Goal: Information Seeking & Learning: Compare options

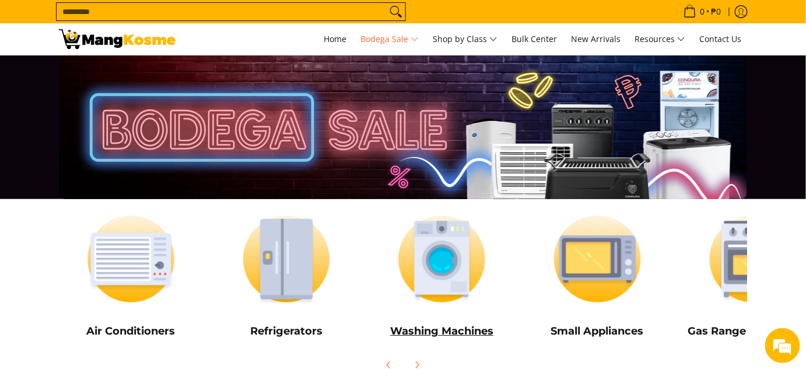
click at [426, 273] on img at bounding box center [442, 259] width 144 height 108
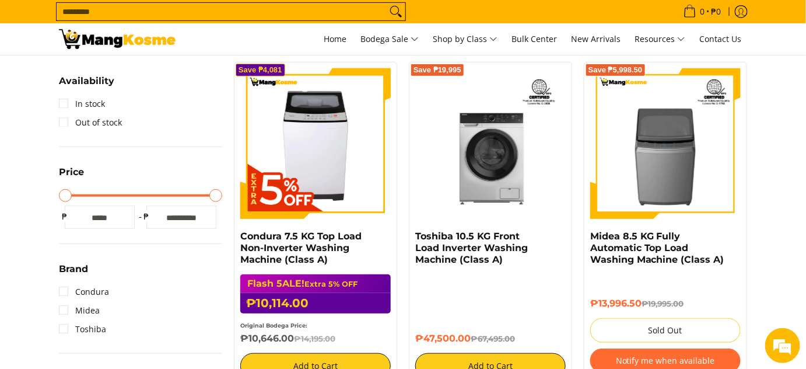
scroll to position [188, 0]
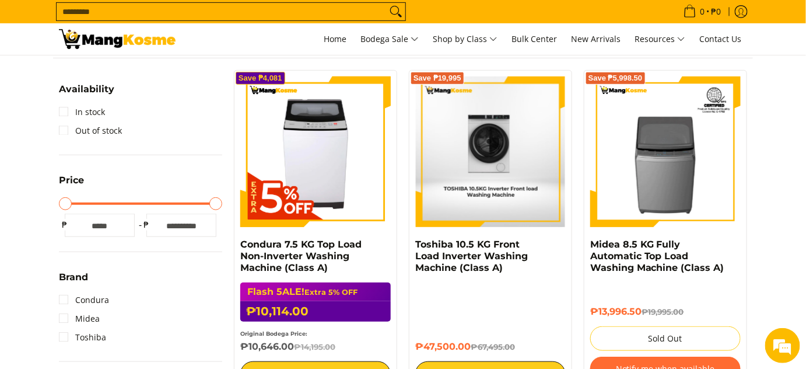
click at [514, 172] on img at bounding box center [490, 151] width 149 height 150
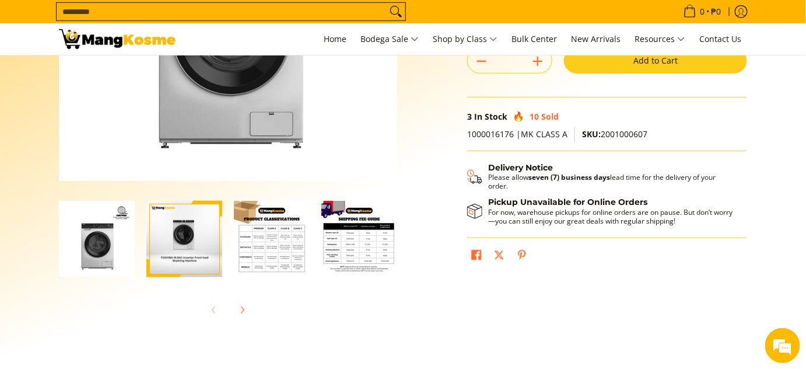
scroll to position [234, 0]
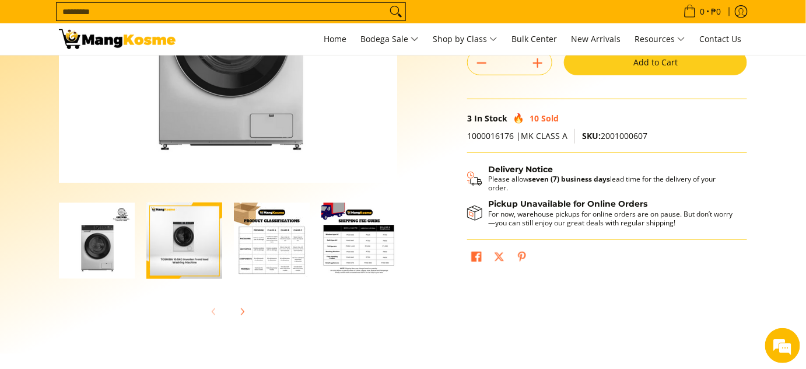
click at [279, 215] on img "Toshiba 10.5 KG Front Load Inverter Washing Machine (Class A)-3" at bounding box center [272, 240] width 76 height 76
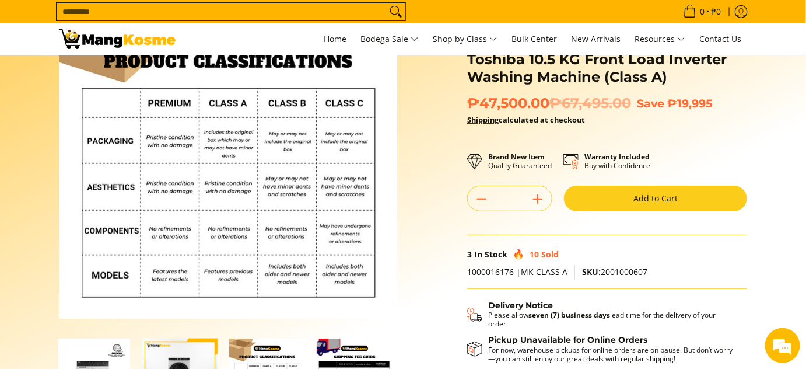
scroll to position [0, 0]
click at [479, 192] on icon "Subtract" at bounding box center [482, 199] width 16 height 16
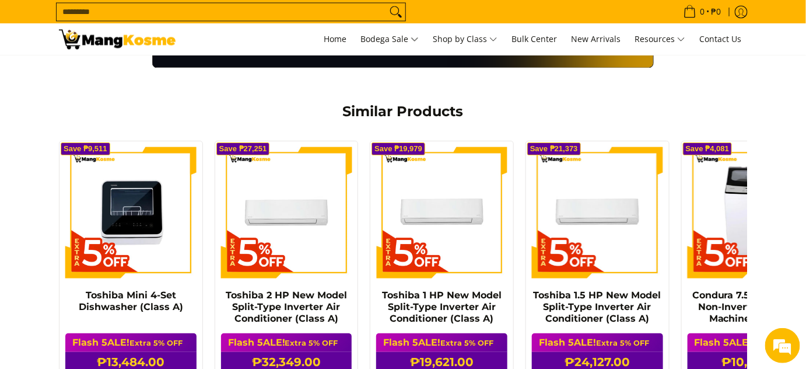
scroll to position [846, 0]
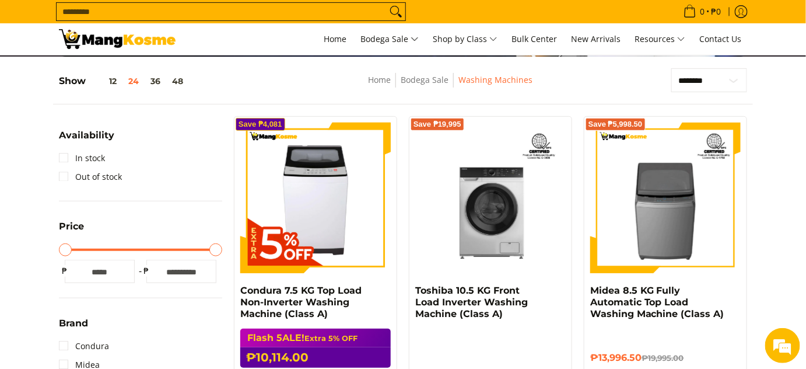
scroll to position [143, 0]
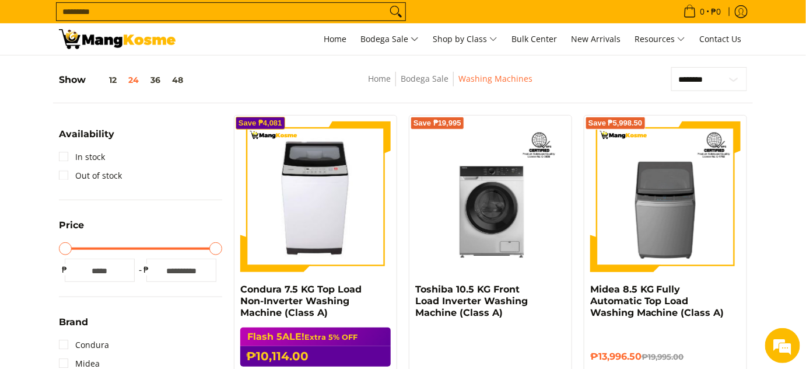
click at [346, 226] on img at bounding box center [315, 196] width 141 height 150
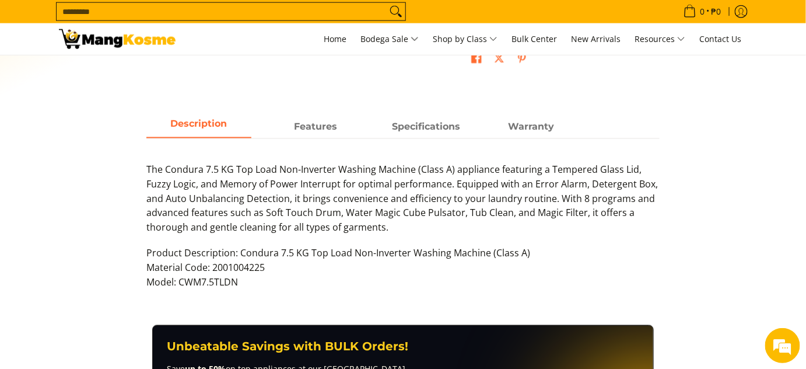
scroll to position [528, 0]
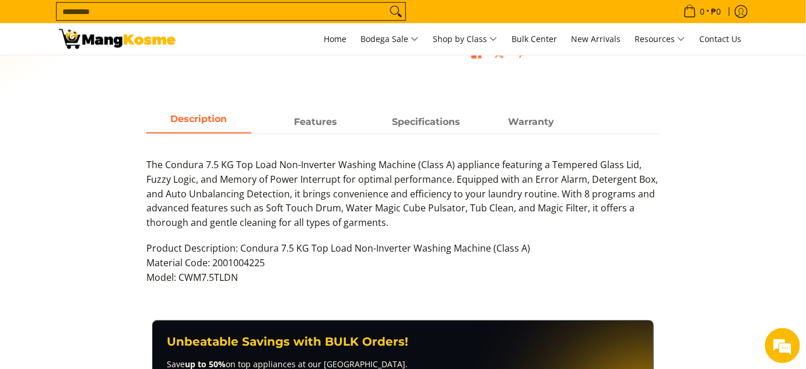
click at [259, 275] on p "Product Description: Condura 7.5 KG Top Load Non-Inverter Washing Machine (Clas…" at bounding box center [402, 268] width 513 height 55
drag, startPoint x: 273, startPoint y: 269, endPoint x: 180, endPoint y: 278, distance: 93.2
click at [180, 278] on p "Product Description: Condura 7.5 KG Top Load Non-Inverter Washing Machine (Clas…" at bounding box center [402, 268] width 513 height 55
copy p "CWM7.5TLDN"
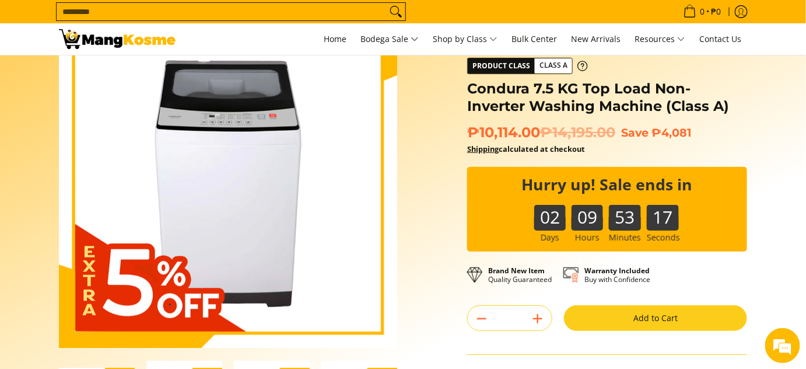
scroll to position [69, 0]
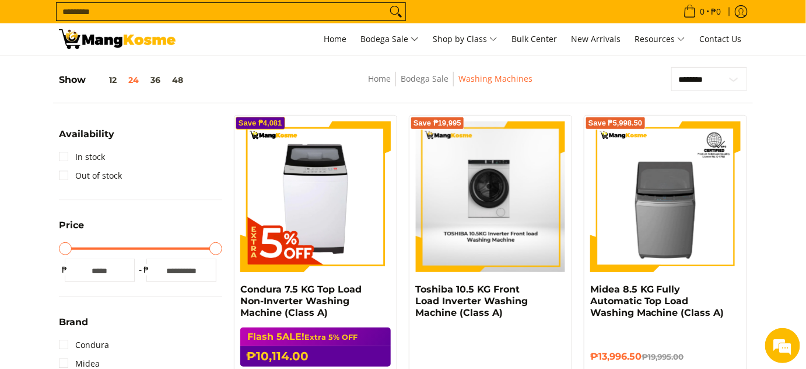
click at [503, 178] on img at bounding box center [490, 196] width 149 height 150
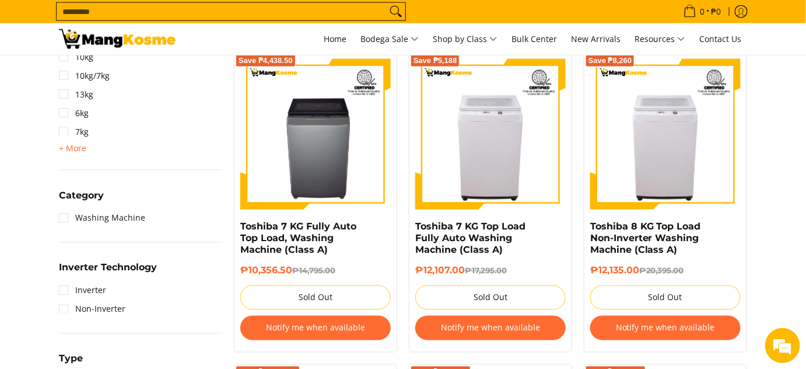
scroll to position [546, 0]
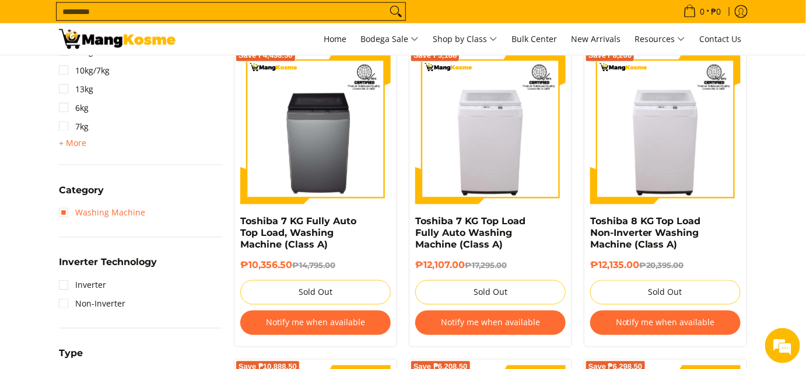
click at [67, 213] on link "Washing Machine" at bounding box center [102, 213] width 86 height 19
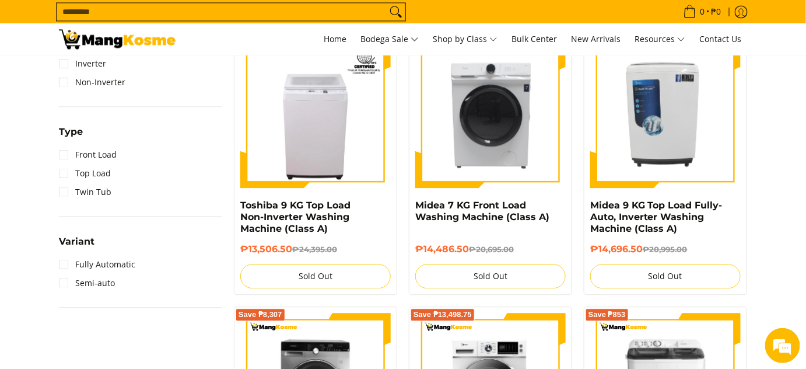
scroll to position [838, 0]
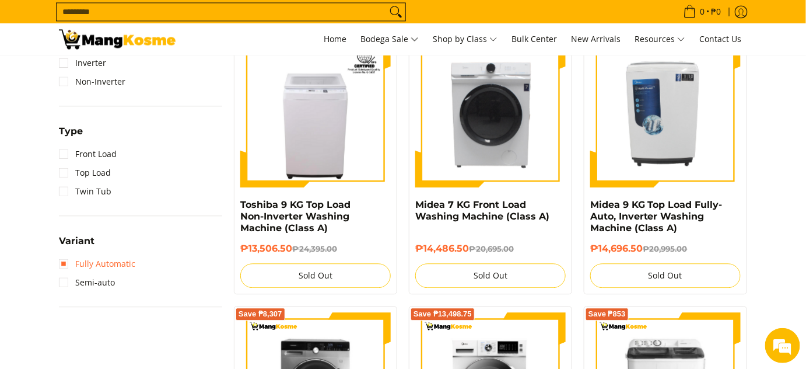
click at [76, 264] on link "Fully Automatic" at bounding box center [97, 263] width 76 height 19
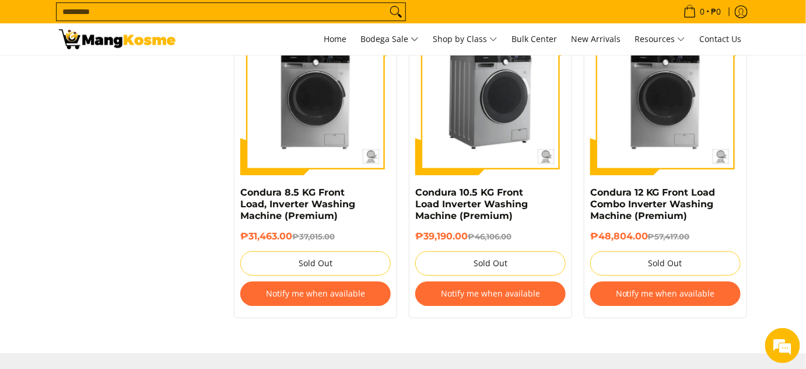
scroll to position [1153, 0]
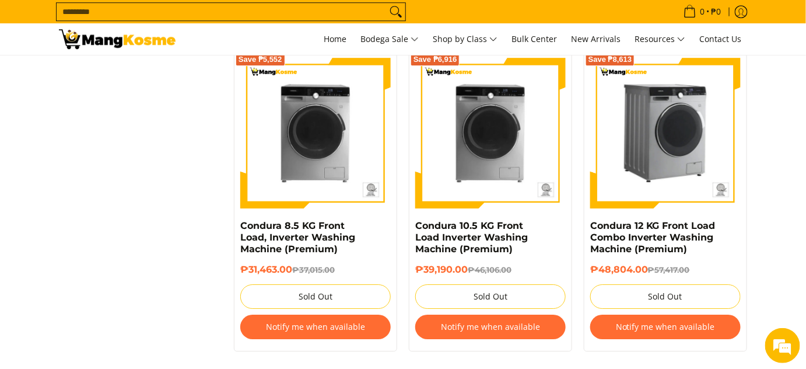
click at [676, 184] on img at bounding box center [665, 133] width 150 height 150
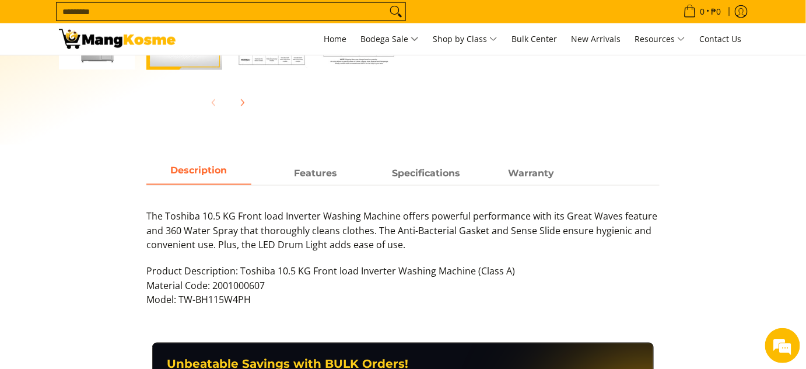
scroll to position [444, 0]
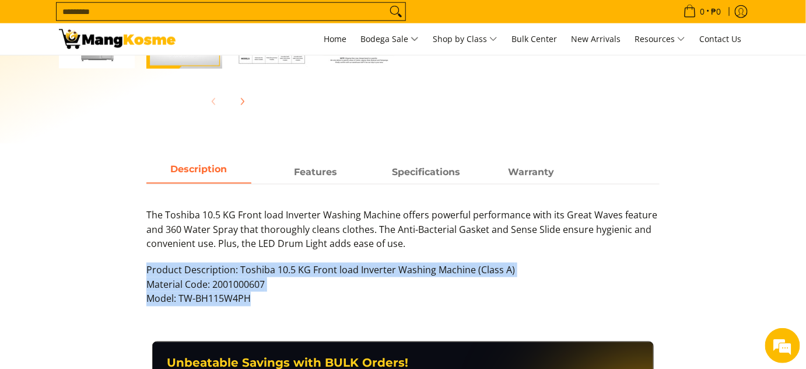
drag, startPoint x: 262, startPoint y: 297, endPoint x: 145, endPoint y: 271, distance: 119.5
click at [145, 271] on div "Description Features Specifications Warranty The Toshiba 10.5 KG Front load Inv…" at bounding box center [403, 239] width 525 height 157
click at [265, 298] on p "Product Description: Toshiba 10.5 KG Front load Inverter Washing Machine (Class…" at bounding box center [402, 289] width 513 height 55
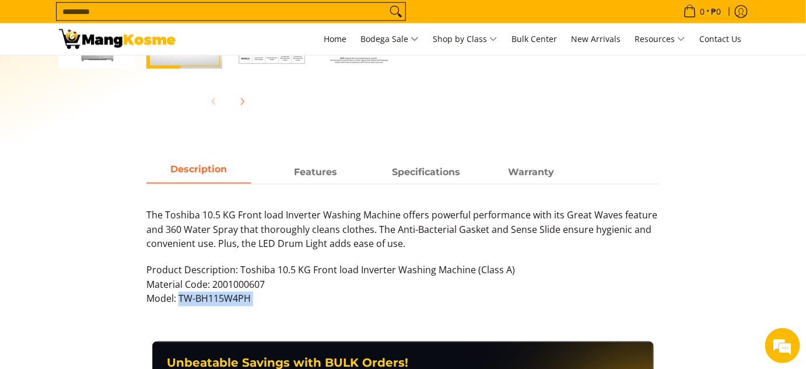
drag, startPoint x: 265, startPoint y: 299, endPoint x: 182, endPoint y: 301, distance: 82.9
click at [182, 301] on p "Product Description: Toshiba 10.5 KG Front load Inverter Washing Machine (Class…" at bounding box center [402, 289] width 513 height 55
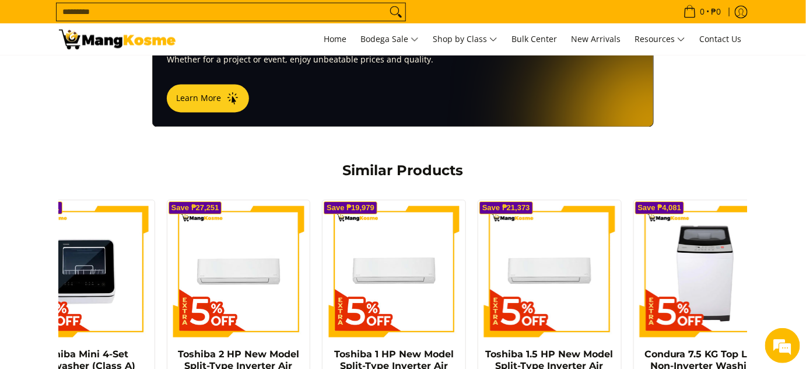
scroll to position [780, 0]
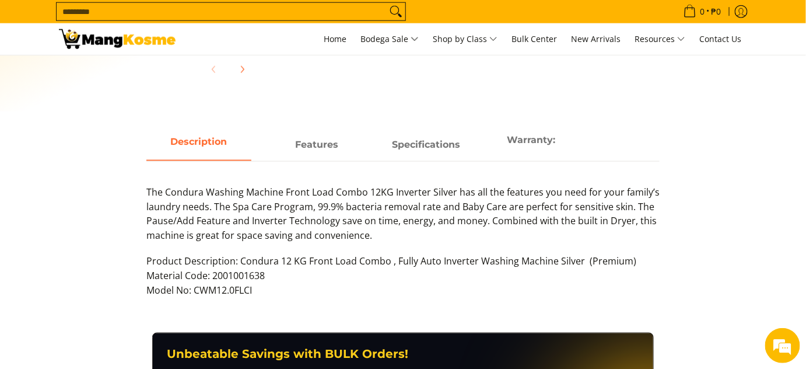
scroll to position [475, 0]
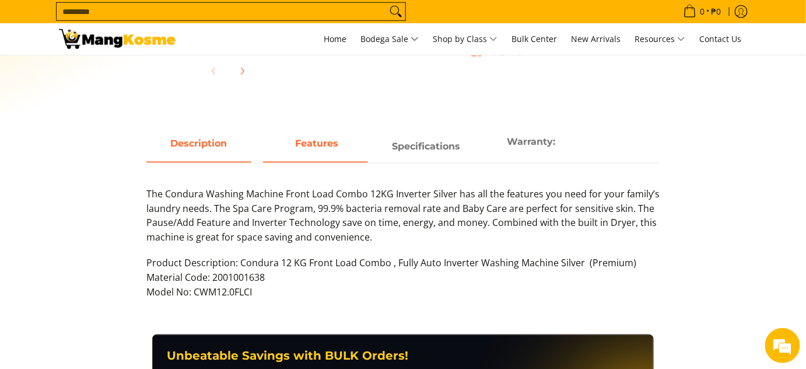
click at [328, 138] on strong "Features" at bounding box center [317, 143] width 43 height 11
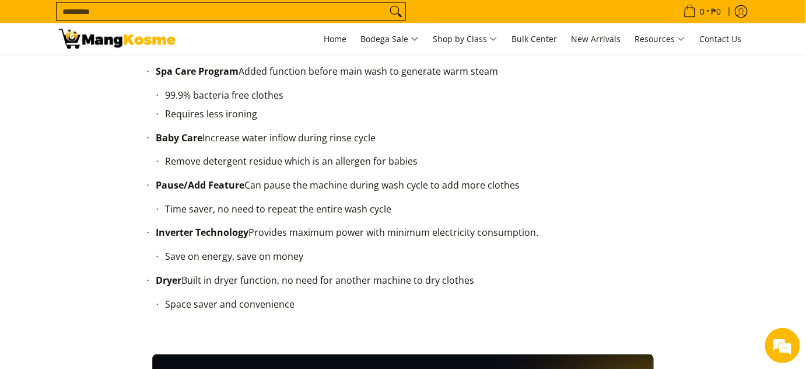
scroll to position [597, 0]
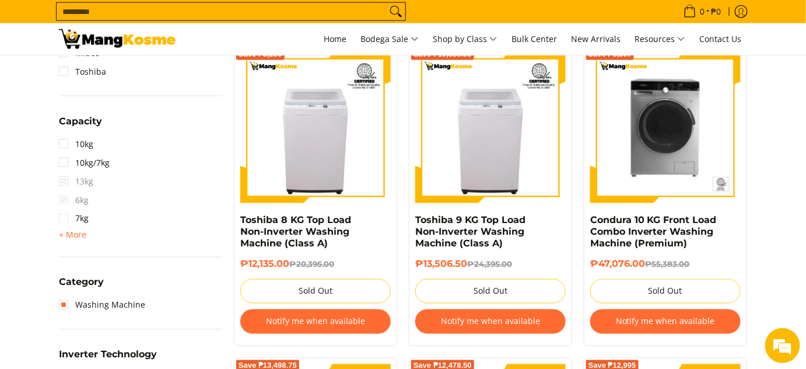
scroll to position [457, 0]
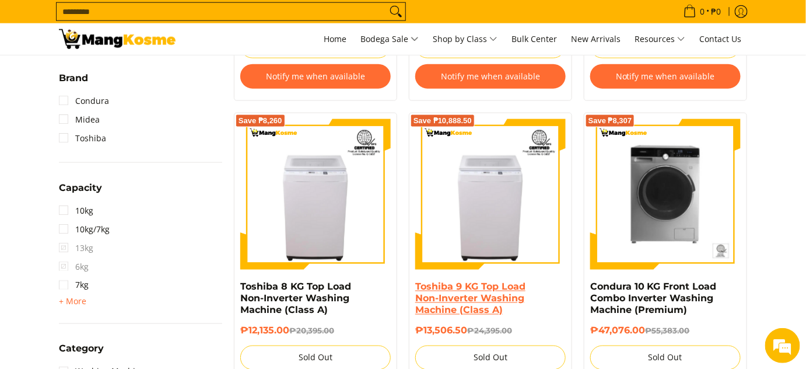
click at [457, 315] on link "Toshiba 9 KG Top Load Non-Inverter Washing Machine (Class A)" at bounding box center [470, 298] width 110 height 34
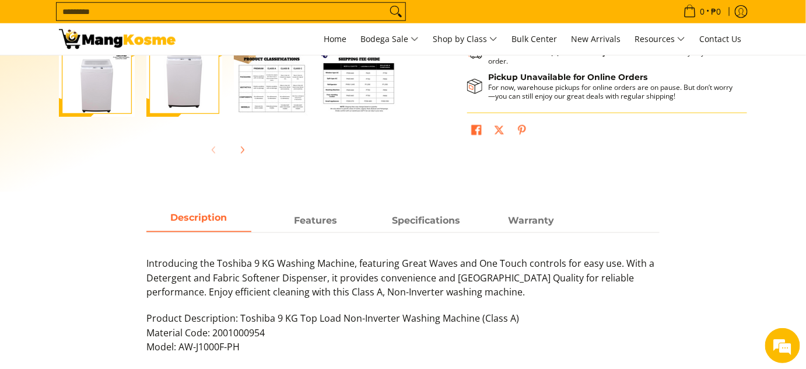
scroll to position [289, 0]
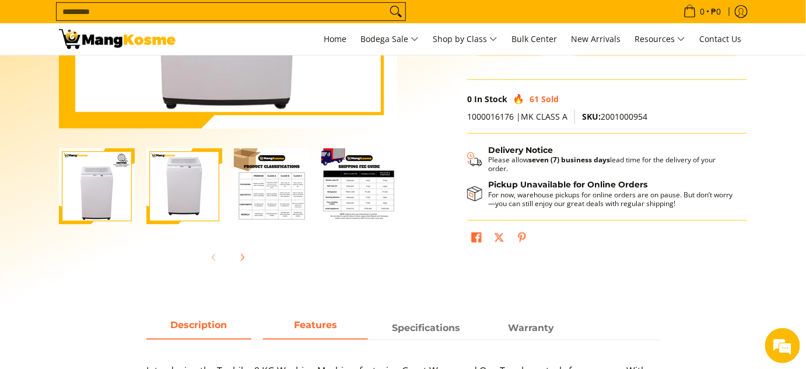
click at [356, 325] on span "Features" at bounding box center [315, 327] width 105 height 21
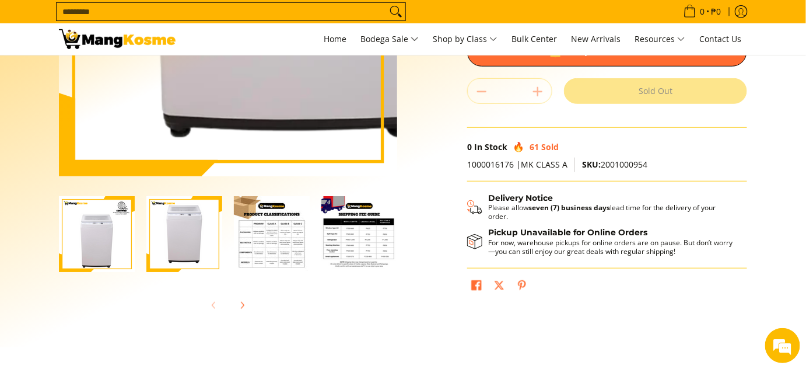
scroll to position [201, 0]
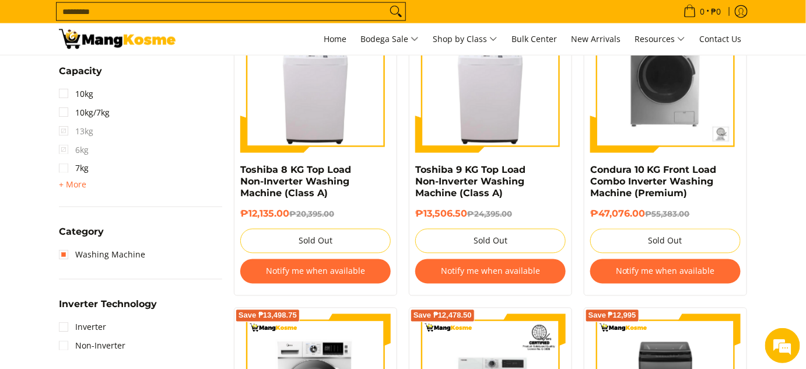
scroll to position [572, 0]
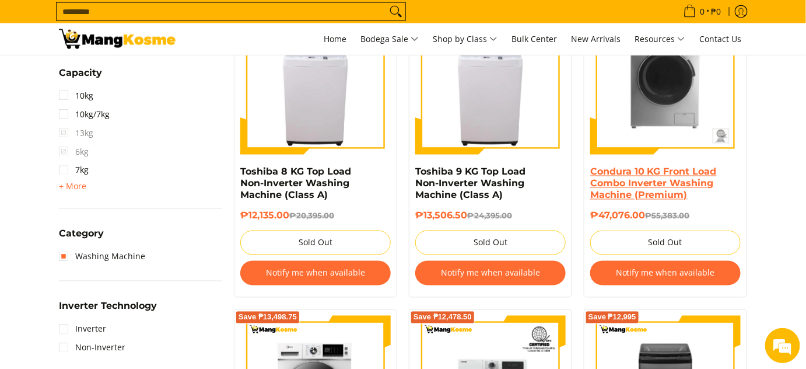
click at [661, 178] on link "Condura 10 KG Front Load Combo Inverter Washing Machine (Premium)" at bounding box center [653, 183] width 127 height 34
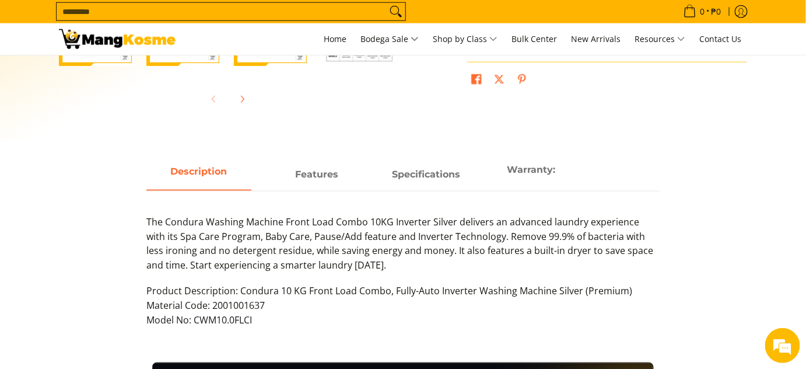
scroll to position [491, 0]
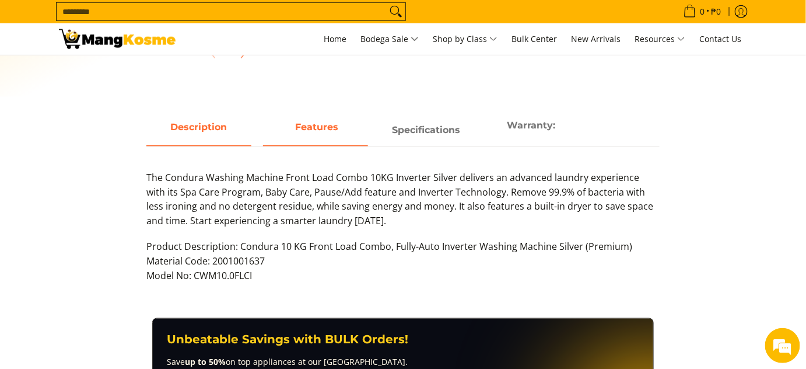
click at [320, 137] on span "Features" at bounding box center [315, 130] width 105 height 21
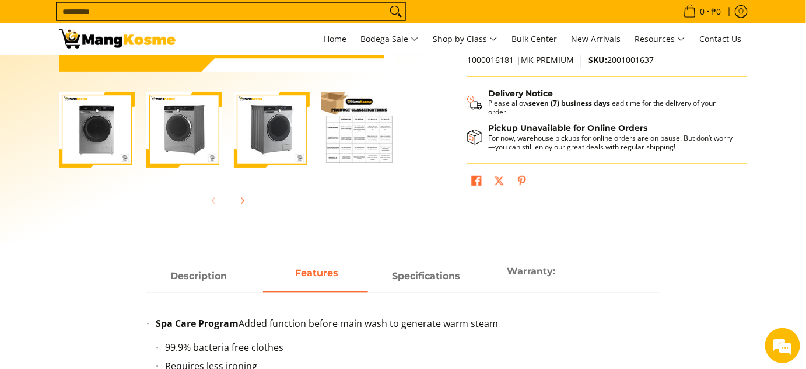
scroll to position [342, 0]
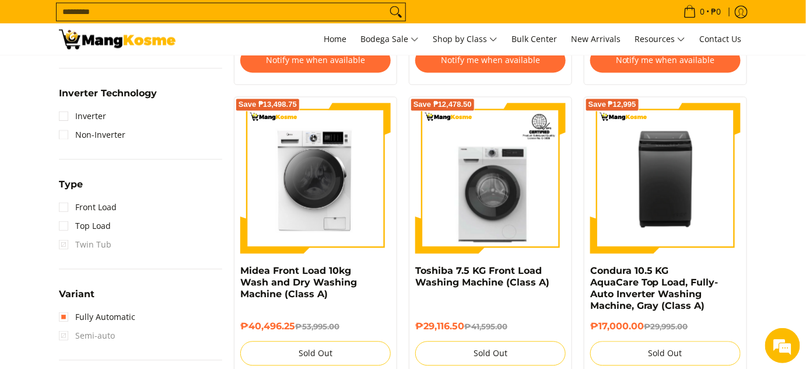
scroll to position [770, 0]
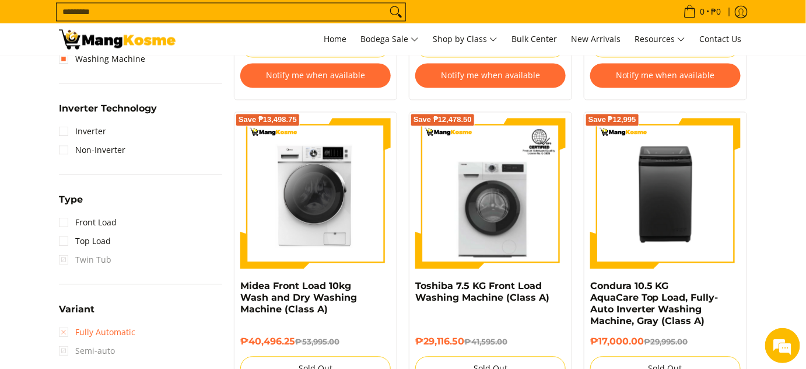
click at [82, 332] on link "Fully Automatic" at bounding box center [97, 332] width 76 height 19
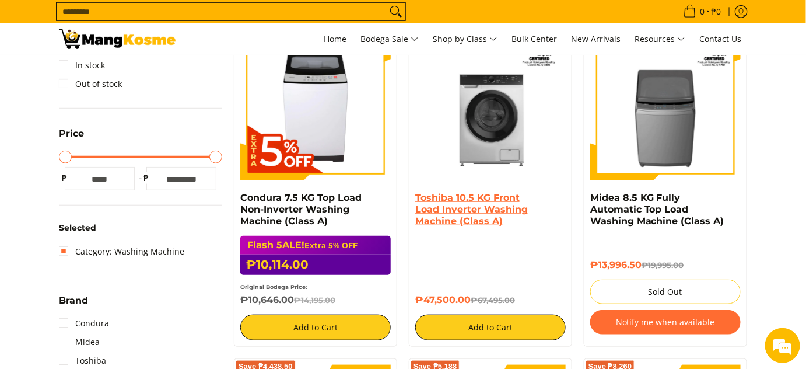
scroll to position [215, 0]
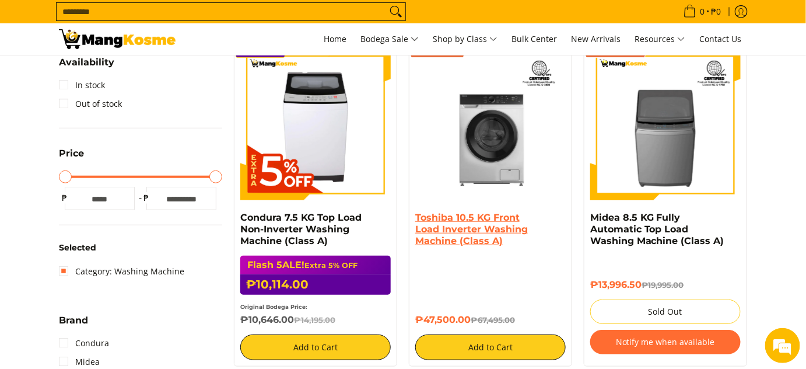
click at [493, 222] on link "Toshiba 10.5 KG Front Load Inverter Washing Machine (Class A)" at bounding box center [471, 229] width 113 height 34
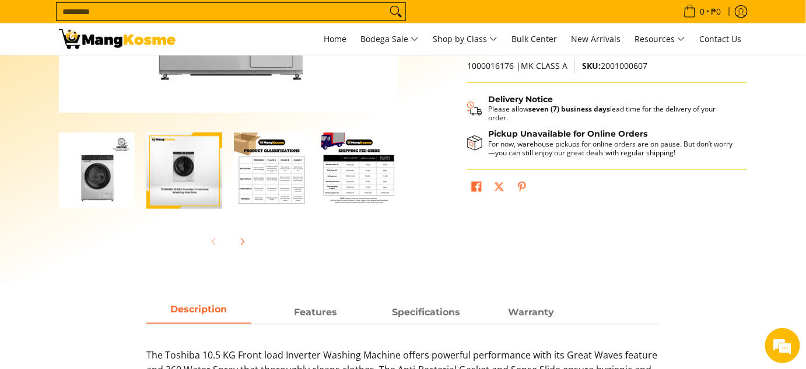
scroll to position [306, 0]
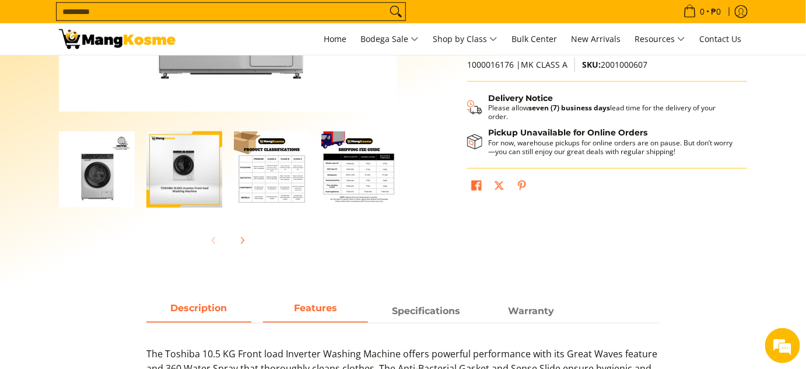
click at [310, 310] on span "Features" at bounding box center [315, 310] width 105 height 21
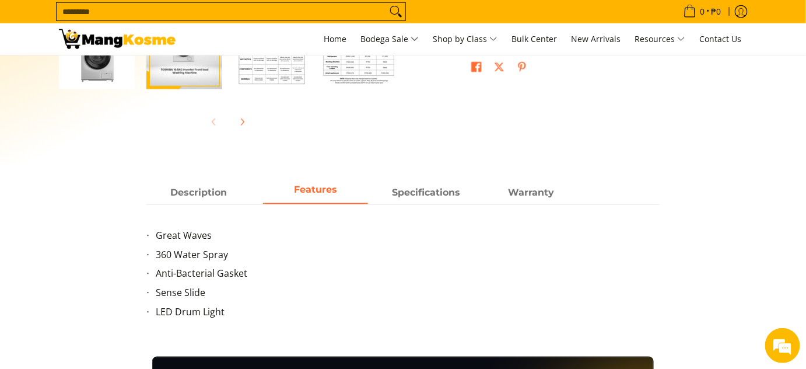
scroll to position [428, 0]
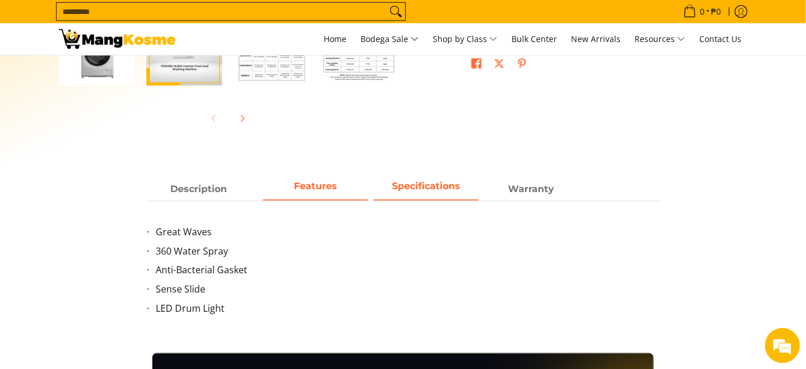
click at [428, 195] on span "Specifications" at bounding box center [426, 188] width 105 height 21
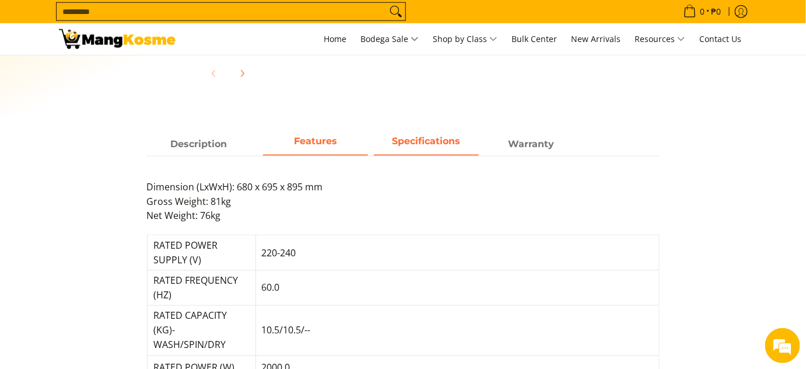
scroll to position [472, 0]
click at [318, 152] on span "Features" at bounding box center [315, 144] width 105 height 21
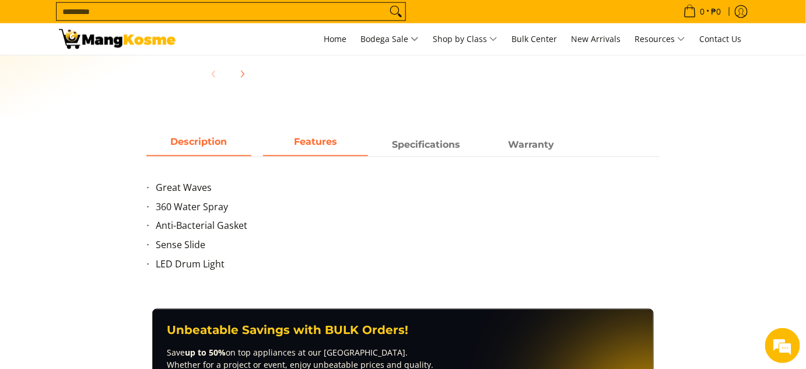
click at [211, 150] on span "Description" at bounding box center [198, 144] width 105 height 21
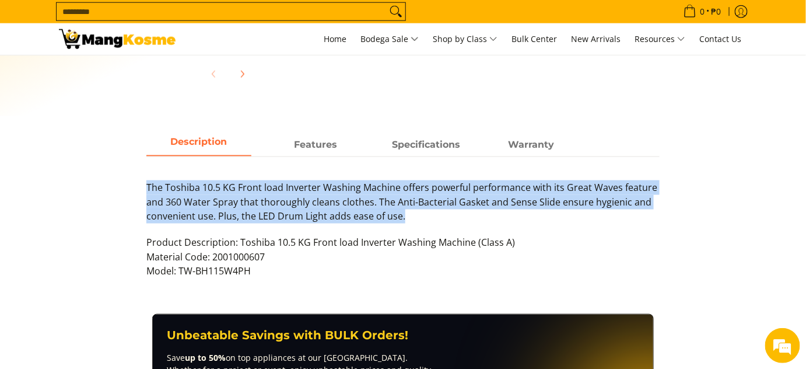
drag, startPoint x: 442, startPoint y: 229, endPoint x: 148, endPoint y: 184, distance: 296.7
click at [148, 184] on p "The Toshiba 10.5 KG Front load Inverter Washing Machine offers powerful perform…" at bounding box center [402, 207] width 513 height 55
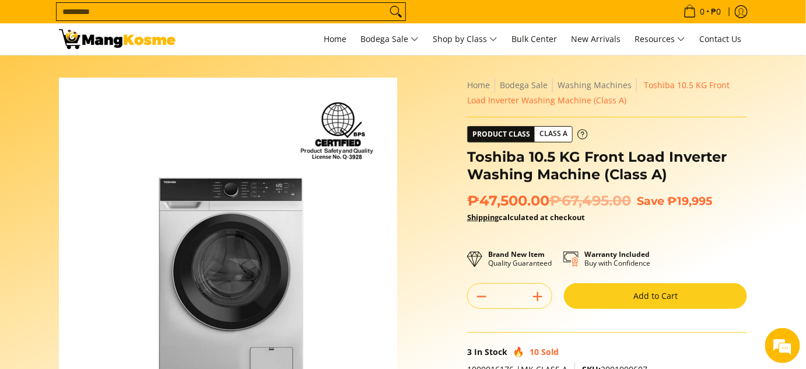
scroll to position [2, 0]
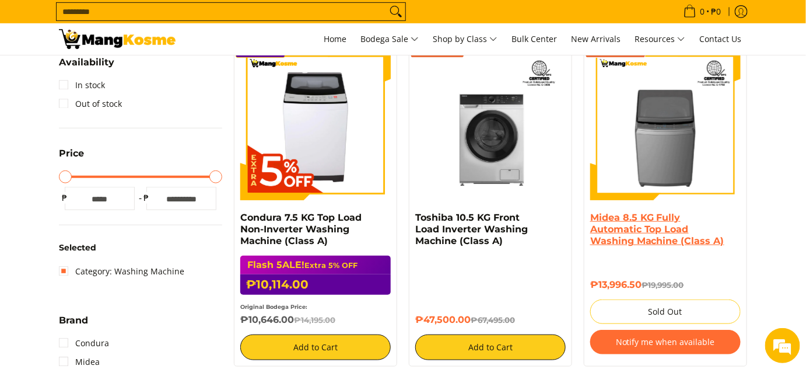
click at [657, 239] on link "Midea 8.5 KG Fully Automatic Top Load Washing Machine (Class A)" at bounding box center [657, 229] width 134 height 34
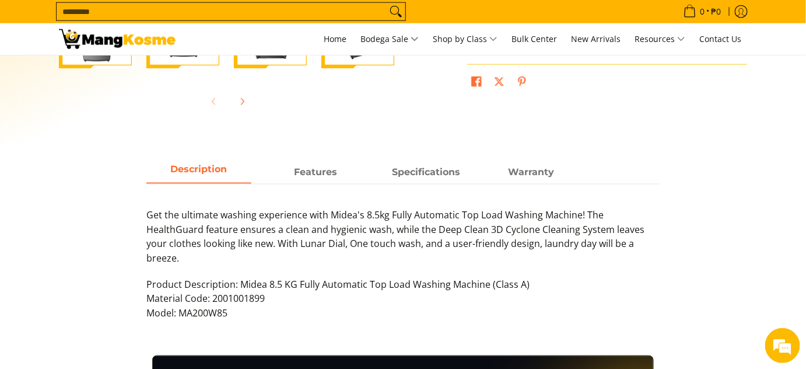
scroll to position [444, 0]
click at [312, 177] on span "Features" at bounding box center [315, 172] width 105 height 21
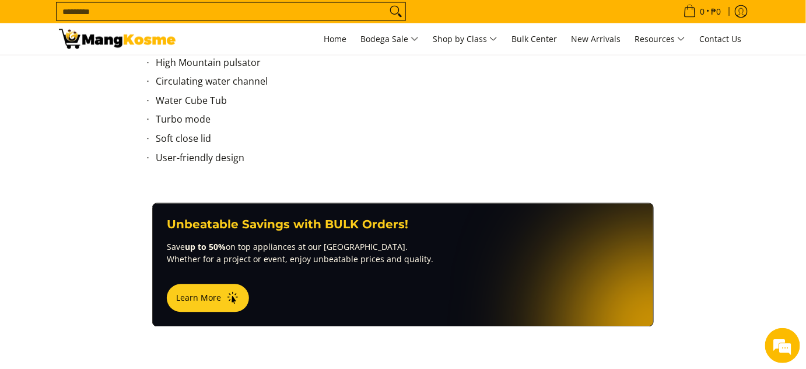
scroll to position [687, 0]
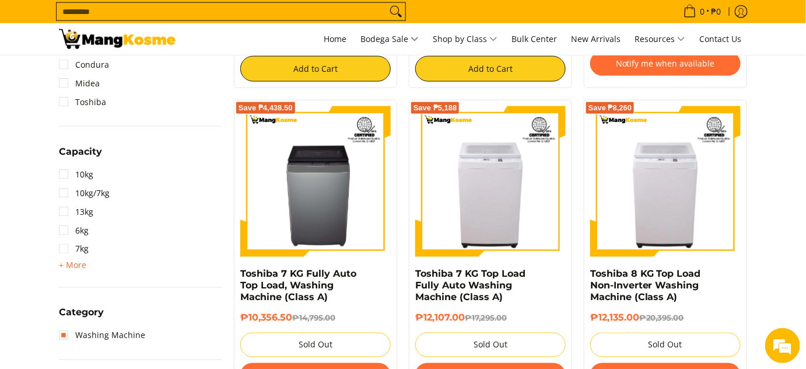
scroll to position [498, 0]
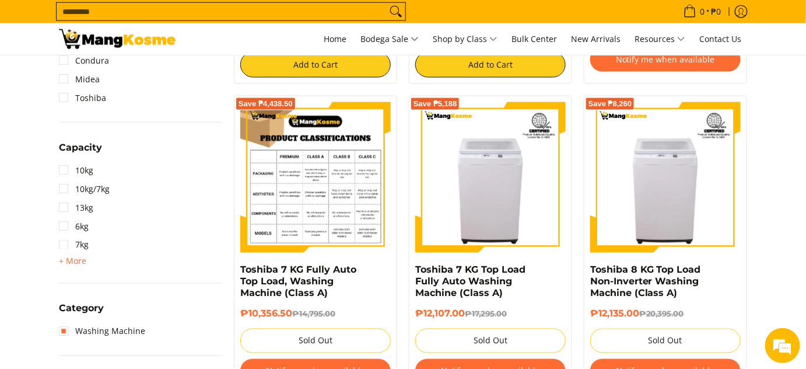
click at [346, 185] on img at bounding box center [315, 177] width 150 height 150
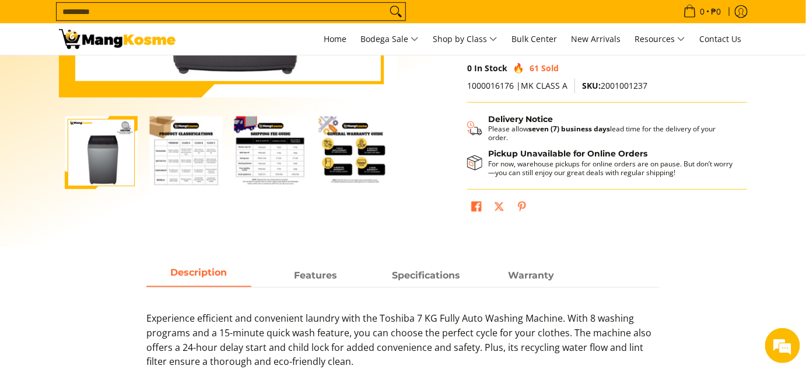
scroll to position [337, 0]
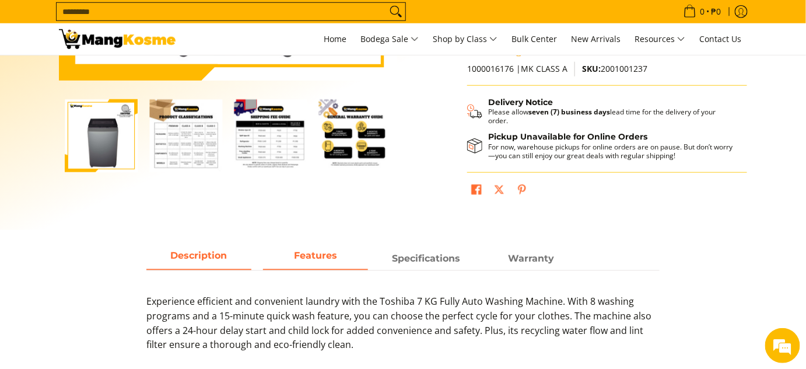
click at [302, 248] on span "Features" at bounding box center [315, 258] width 105 height 21
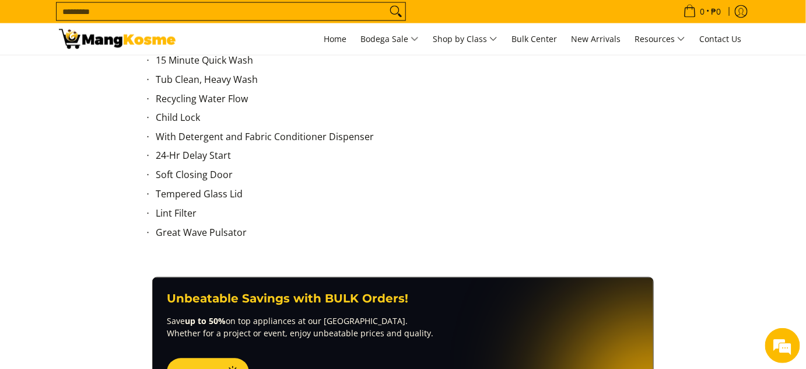
scroll to position [635, 0]
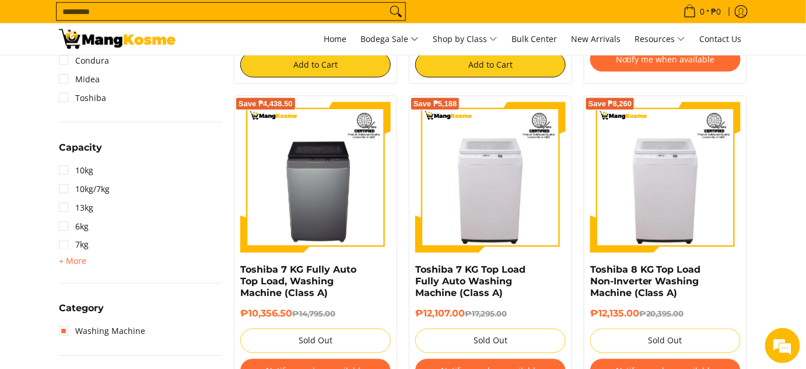
click at [466, 219] on img at bounding box center [490, 177] width 150 height 150
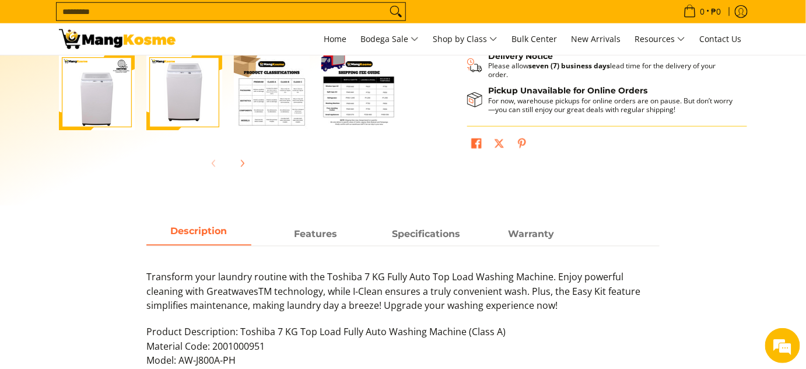
scroll to position [383, 0]
click at [313, 237] on span "Features" at bounding box center [315, 233] width 105 height 21
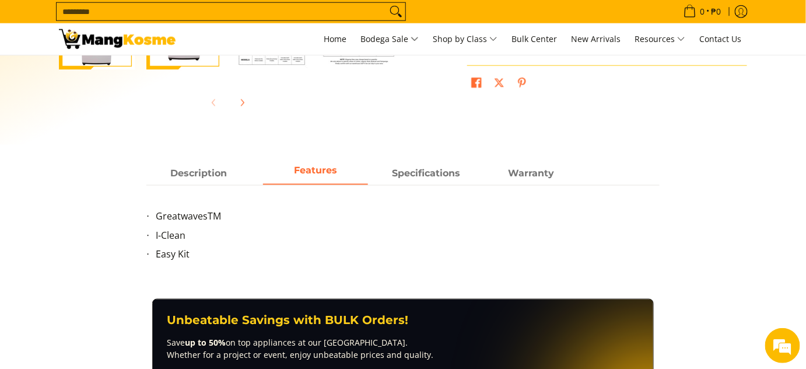
scroll to position [444, 0]
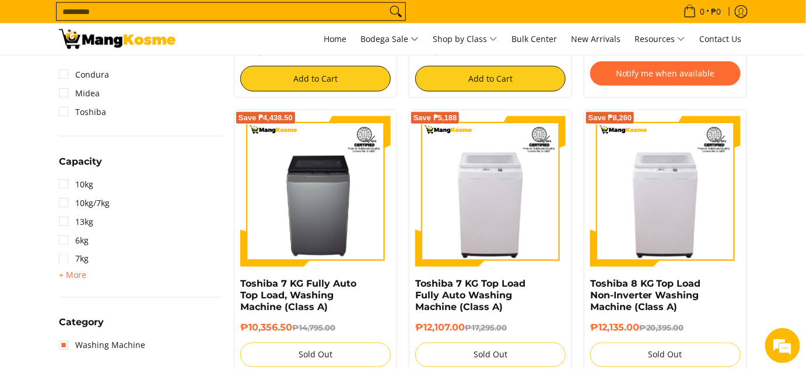
scroll to position [484, 0]
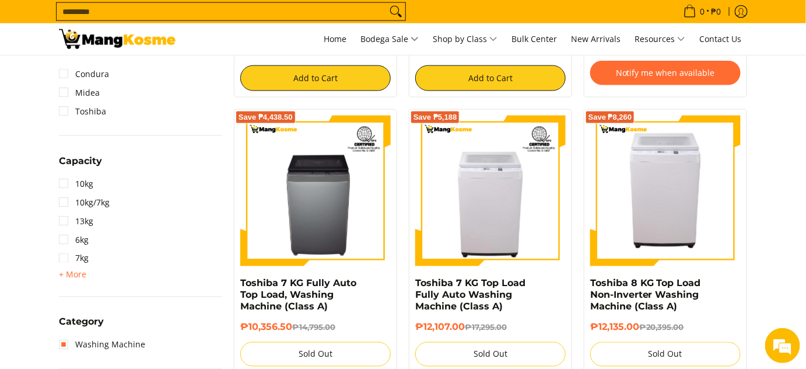
click at [670, 217] on img at bounding box center [665, 190] width 150 height 150
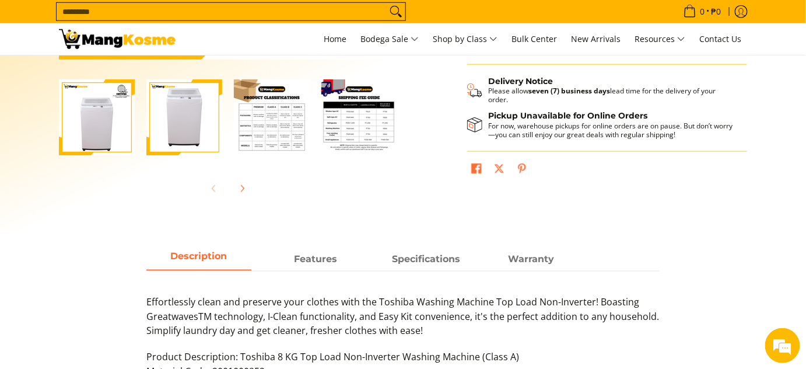
scroll to position [373, 0]
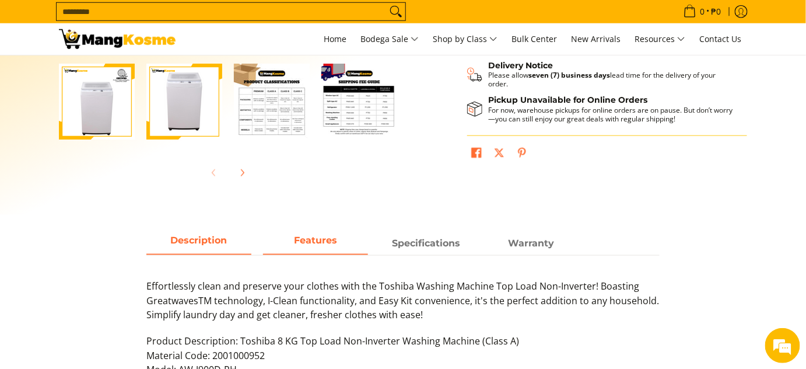
click at [336, 235] on span "Features" at bounding box center [315, 243] width 105 height 21
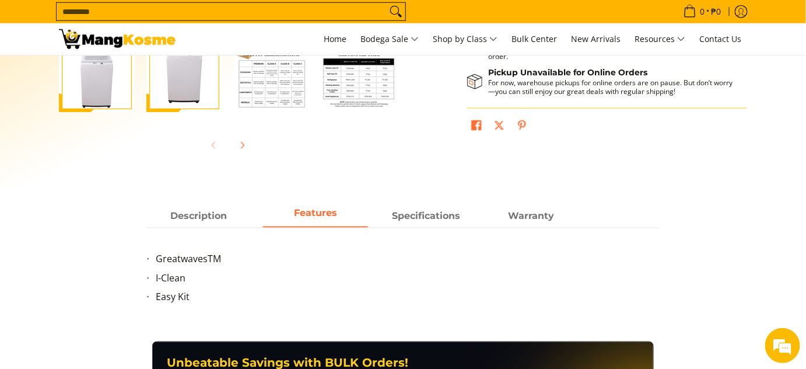
scroll to position [405, 0]
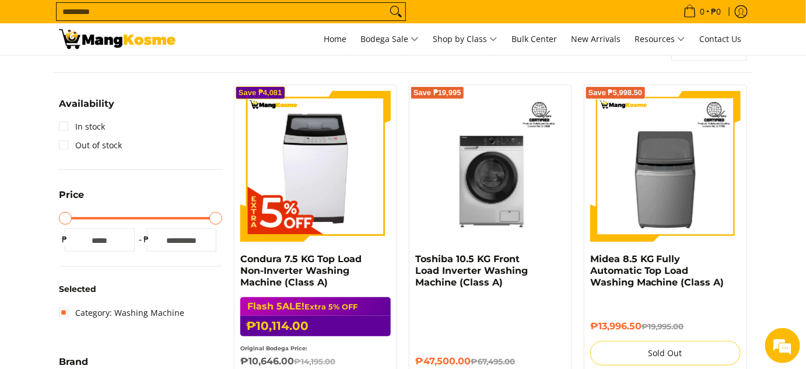
scroll to position [173, 0]
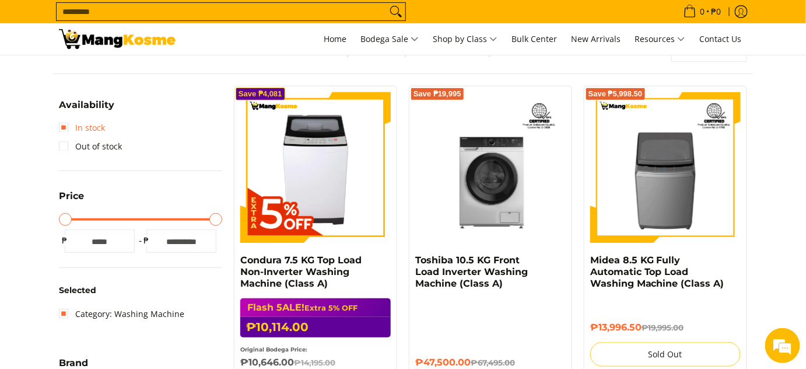
click at [87, 129] on link "In stock" at bounding box center [82, 127] width 46 height 19
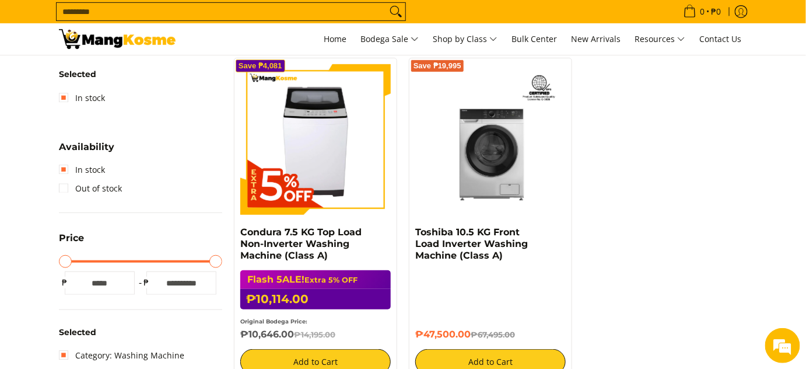
scroll to position [169, 0]
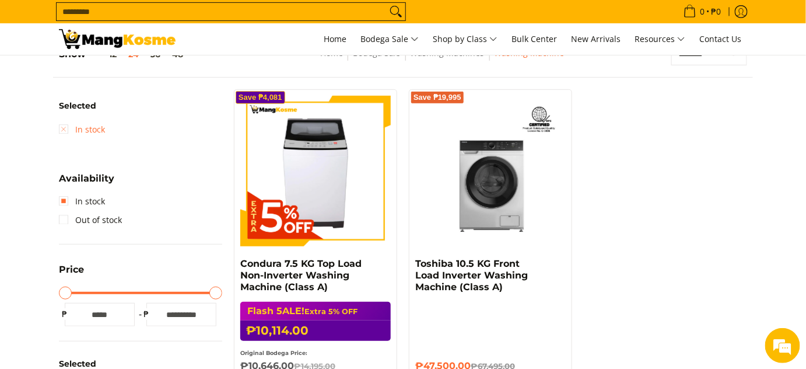
click at [89, 128] on link "In stock" at bounding box center [82, 129] width 46 height 19
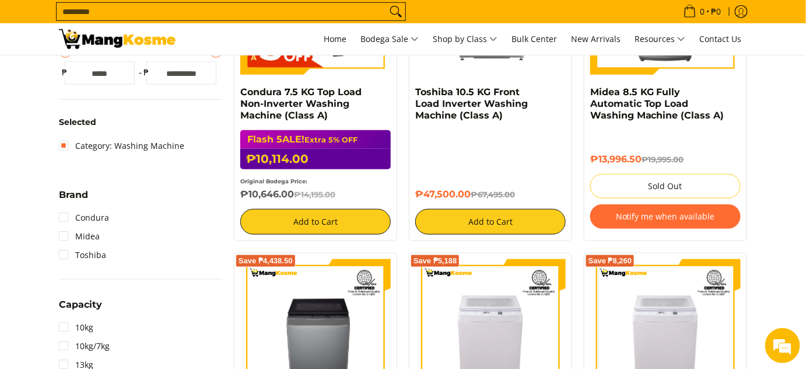
scroll to position [337, 0]
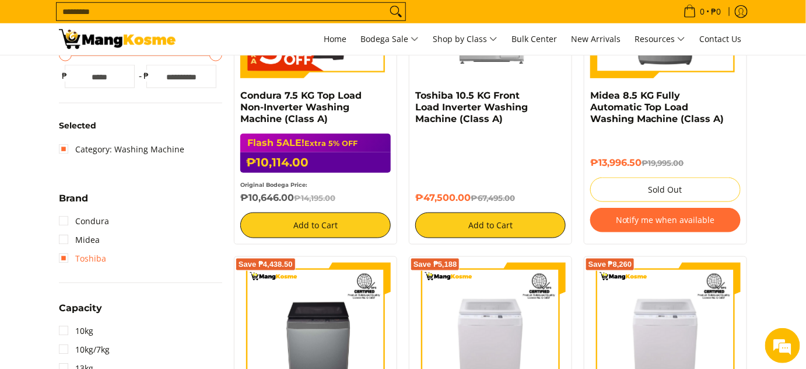
click at [70, 259] on link "Toshiba" at bounding box center [82, 258] width 47 height 19
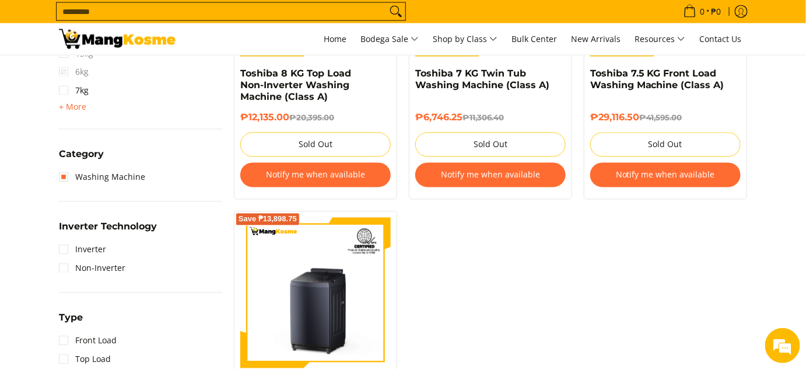
scroll to position [698, 0]
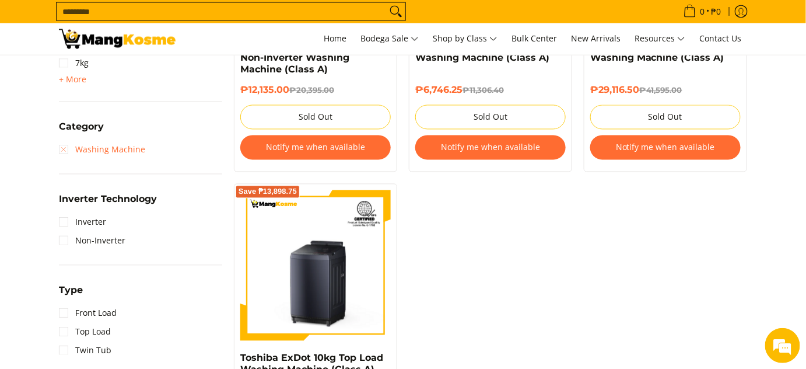
click at [85, 143] on link "Washing Machine" at bounding box center [102, 150] width 86 height 19
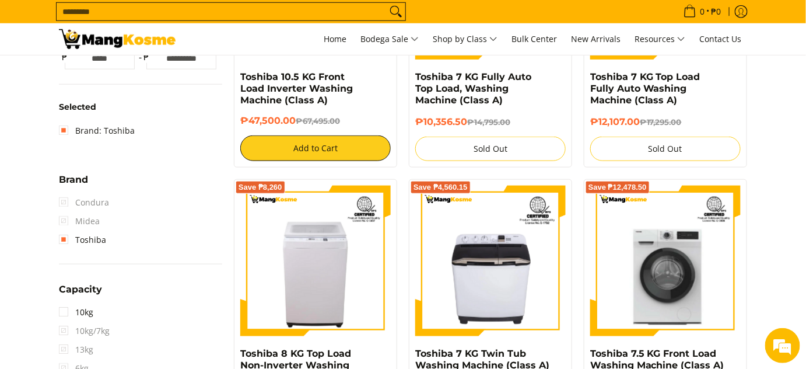
scroll to position [331, 0]
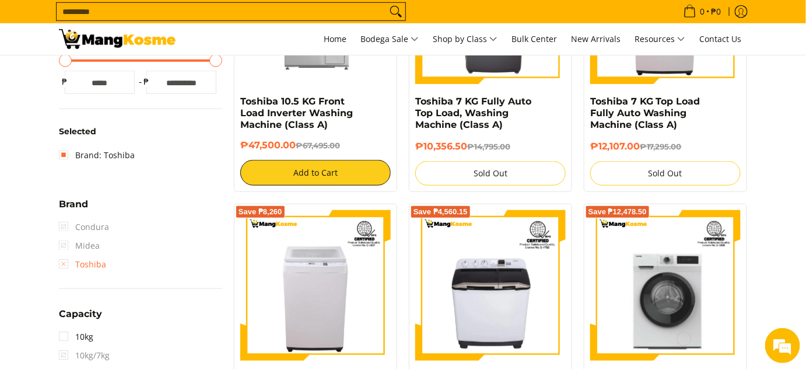
click at [62, 261] on link "Toshiba" at bounding box center [82, 264] width 47 height 19
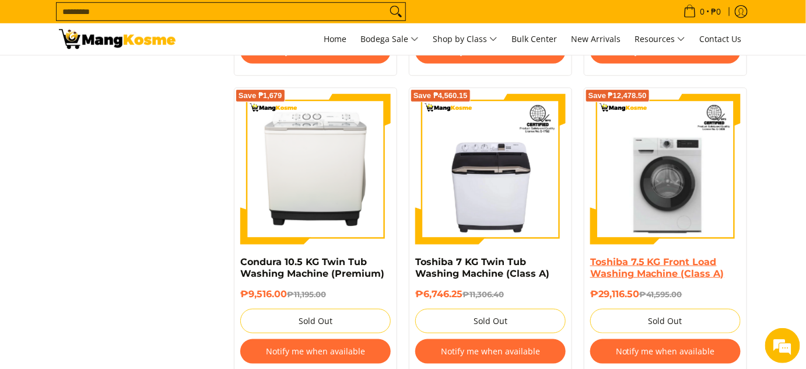
scroll to position [1754, 0]
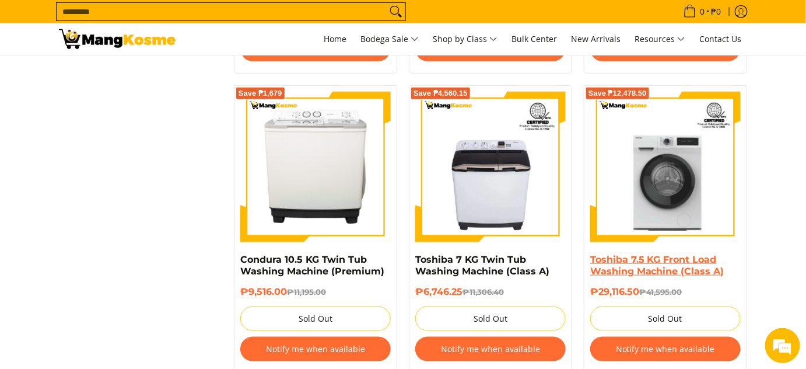
click at [680, 275] on link "Toshiba 7.5 KG Front Load Washing Machine (Class A)" at bounding box center [657, 265] width 134 height 23
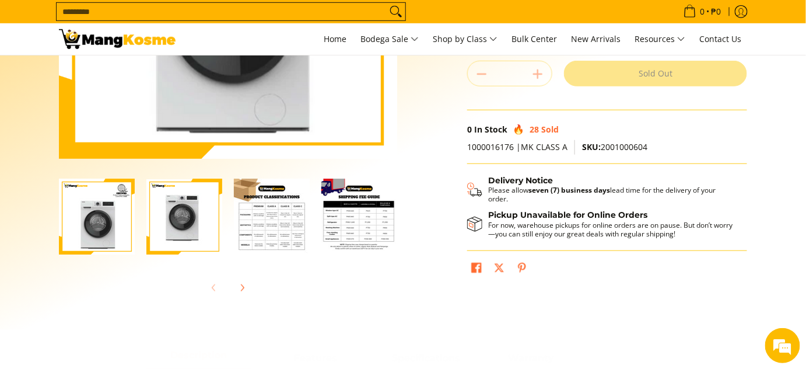
scroll to position [328, 0]
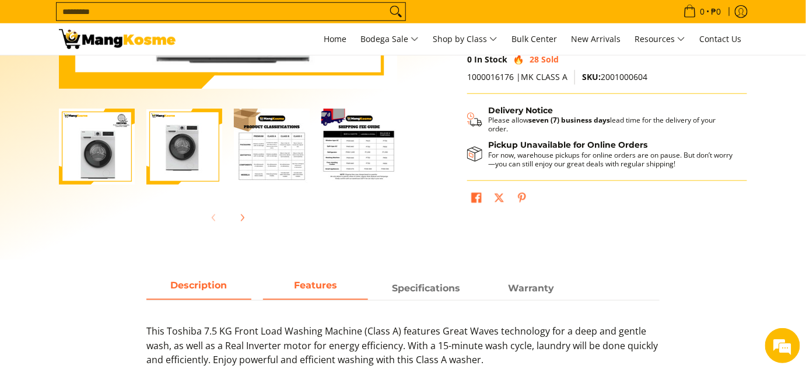
click at [320, 286] on span "Features" at bounding box center [315, 288] width 105 height 21
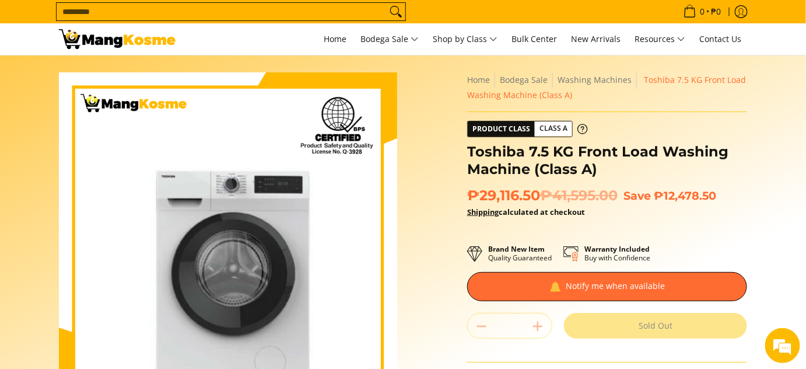
scroll to position [0, 0]
